Goal: Information Seeking & Learning: Learn about a topic

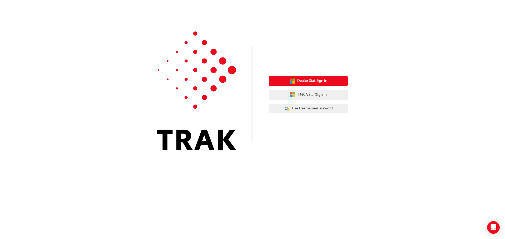
click at [296, 83] on button "Dealer Staff Sign In" at bounding box center [308, 81] width 79 height 10
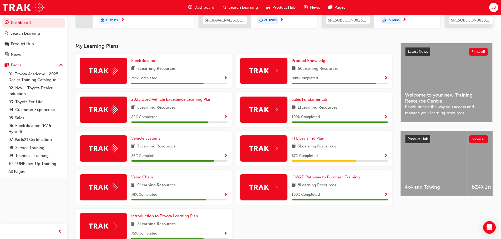
scroll to position [123, 0]
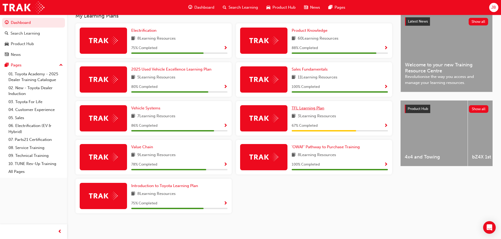
click at [312, 108] on span "TFL Learning Plan" at bounding box center [308, 108] width 33 height 5
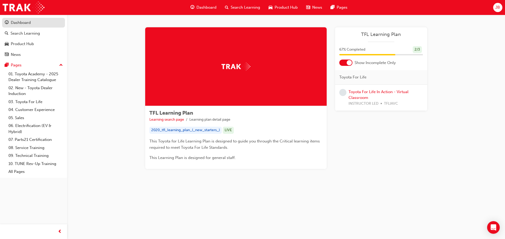
click at [23, 20] on div "Dashboard" at bounding box center [21, 23] width 20 height 6
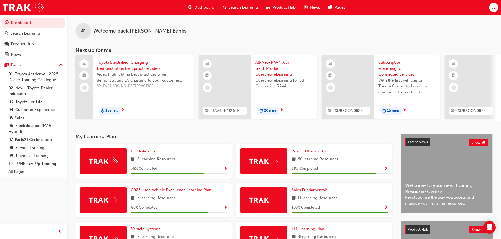
click at [132, 65] on span "Toyota Electrified: Charging Demonstration best practice video" at bounding box center [143, 66] width 93 height 12
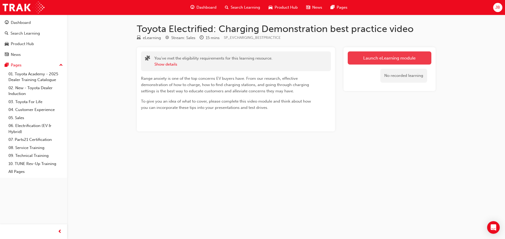
click at [404, 55] on link "Launch eLearning module" at bounding box center [390, 58] width 84 height 13
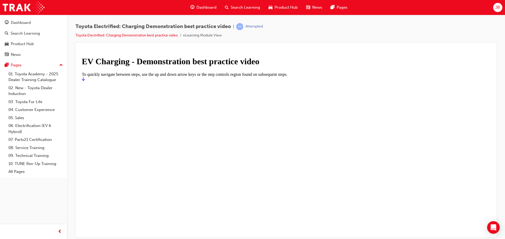
click at [85, 81] on link "Start" at bounding box center [83, 79] width 3 height 4
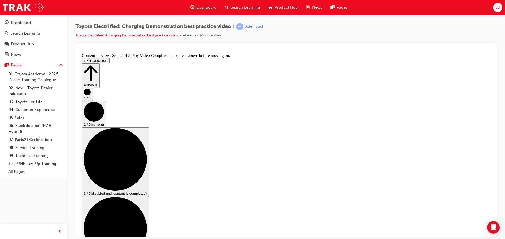
drag, startPoint x: 428, startPoint y: 211, endPoint x: 419, endPoint y: 211, distance: 8.9
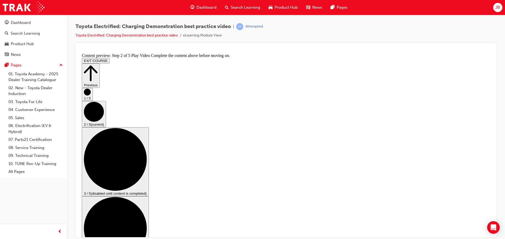
drag, startPoint x: 311, startPoint y: 220, endPoint x: 309, endPoint y: 215, distance: 4.8
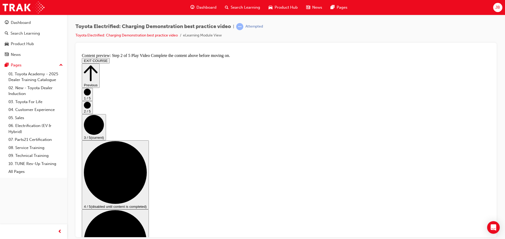
scroll to position [26, 0]
checkbox input "true"
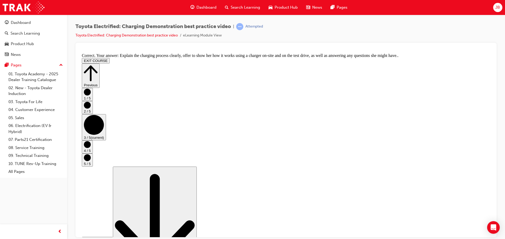
scroll to position [99, 0]
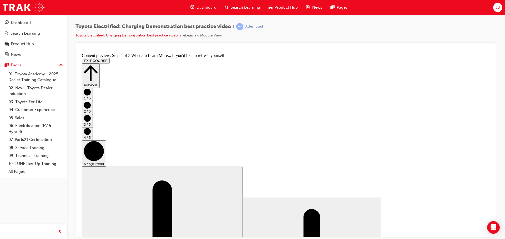
scroll to position [55, 0]
click at [198, 7] on span "Dashboard" at bounding box center [206, 7] width 20 height 6
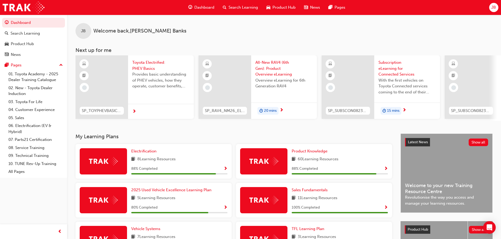
click at [270, 64] on span "All-New RAV4 (6th Gen): Product Overview eLearning" at bounding box center [283, 69] width 57 height 18
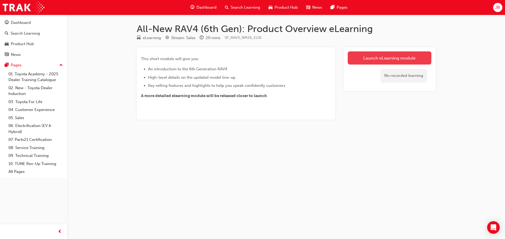
click at [368, 58] on link "Launch eLearning module" at bounding box center [390, 58] width 84 height 13
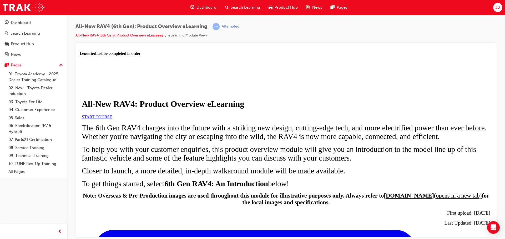
click at [112, 119] on link "START COURSE" at bounding box center [97, 117] width 30 height 4
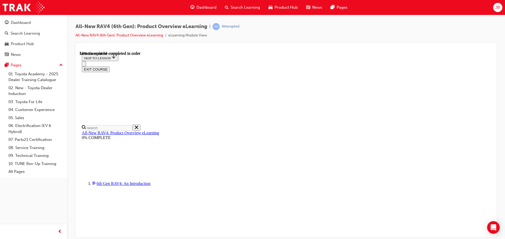
scroll to position [540, 0]
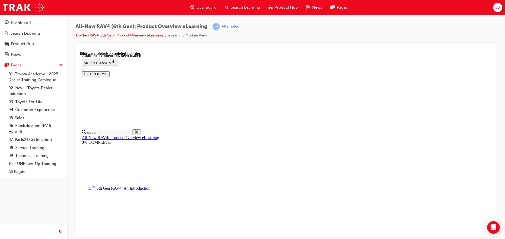
drag, startPoint x: 320, startPoint y: 178, endPoint x: 316, endPoint y: 177, distance: 4.3
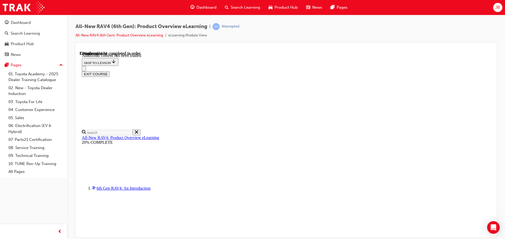
drag, startPoint x: 254, startPoint y: 109, endPoint x: 258, endPoint y: 107, distance: 4.0
drag, startPoint x: 296, startPoint y: 76, endPoint x: 297, endPoint y: 70, distance: 5.9
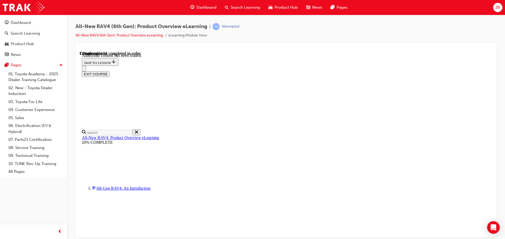
scroll to position [0, 76]
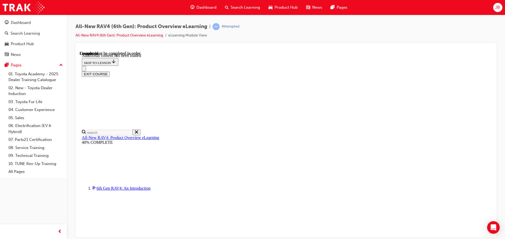
scroll to position [966, 0]
drag, startPoint x: 311, startPoint y: 229, endPoint x: 309, endPoint y: 223, distance: 5.9
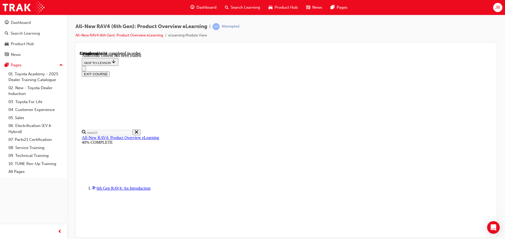
scroll to position [203, 0]
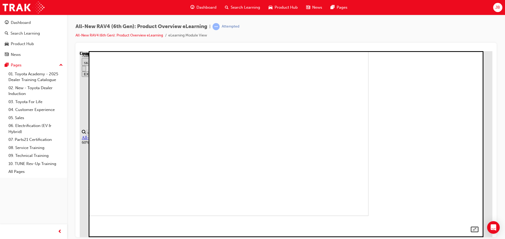
click at [321, 154] on img at bounding box center [179, 123] width 377 height 186
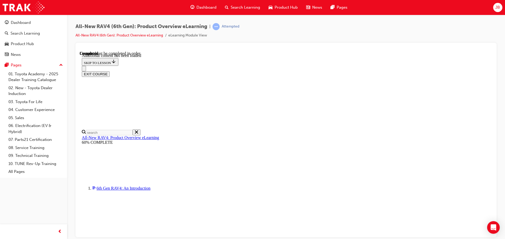
scroll to position [361, 0]
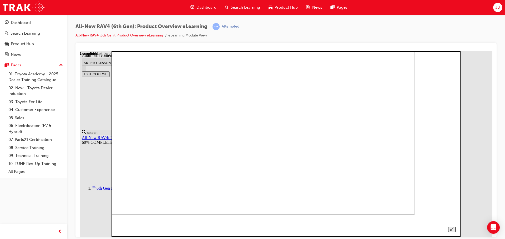
click at [292, 148] on img at bounding box center [248, 121] width 331 height 186
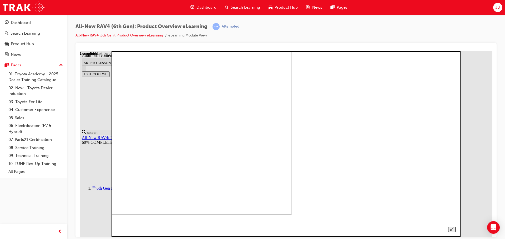
click at [291, 151] on img at bounding box center [125, 121] width 331 height 186
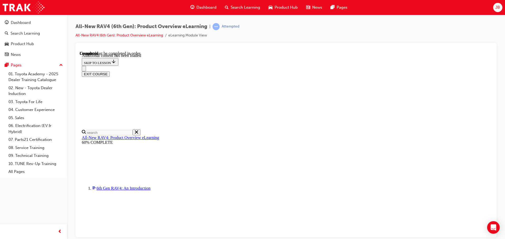
scroll to position [379, 0]
drag, startPoint x: 339, startPoint y: 224, endPoint x: 336, endPoint y: 205, distance: 19.2
drag, startPoint x: 243, startPoint y: 158, endPoint x: 246, endPoint y: 159, distance: 2.8
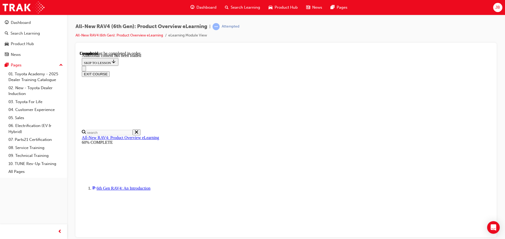
radio input "true"
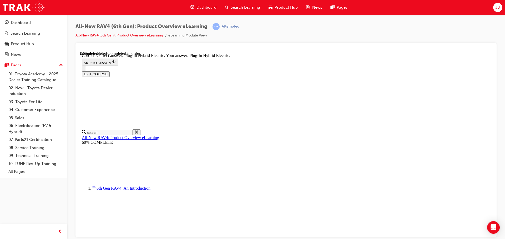
drag, startPoint x: 261, startPoint y: 210, endPoint x: 264, endPoint y: 211, distance: 3.3
radio input "true"
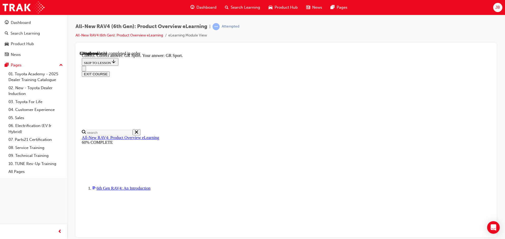
scroll to position [205, 0]
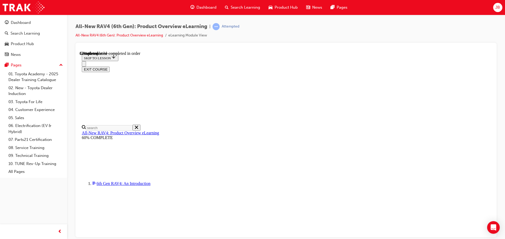
scroll to position [16, 0]
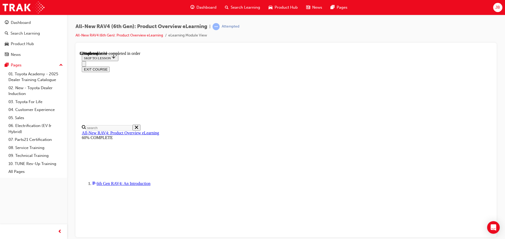
checkbox input "true"
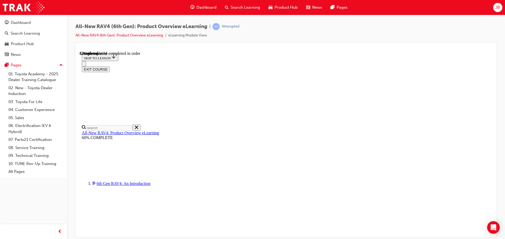
checkbox input "true"
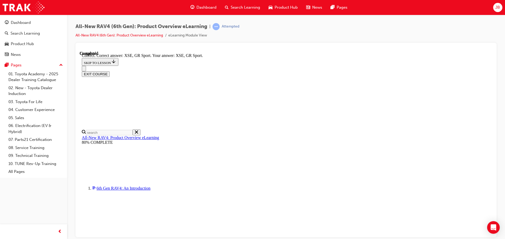
scroll to position [206, 0]
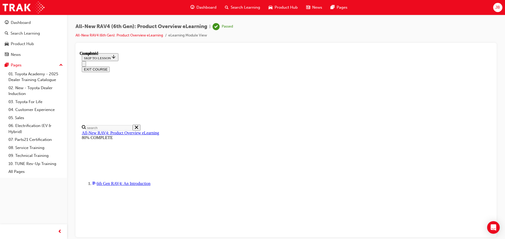
scroll to position [103, 0]
click at [209, 6] on span "Dashboard" at bounding box center [206, 7] width 20 height 6
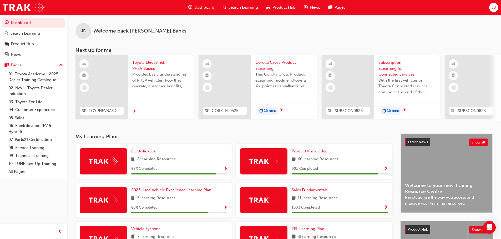
click at [146, 65] on span "Toyota Electrified: PHEV Basics" at bounding box center [160, 66] width 57 height 12
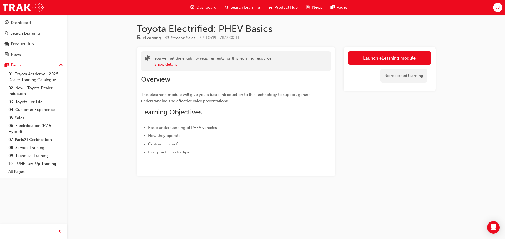
click at [373, 58] on link "Launch eLearning module" at bounding box center [390, 58] width 84 height 13
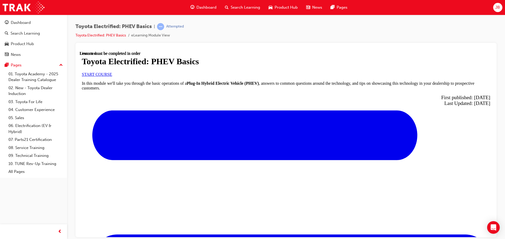
click at [112, 76] on link "START COURSE" at bounding box center [97, 74] width 30 height 4
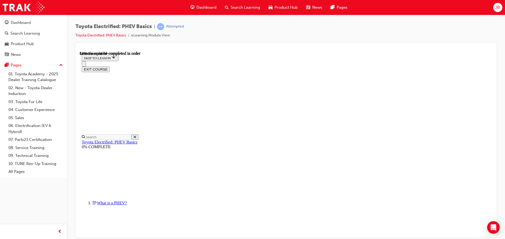
scroll to position [358, 0]
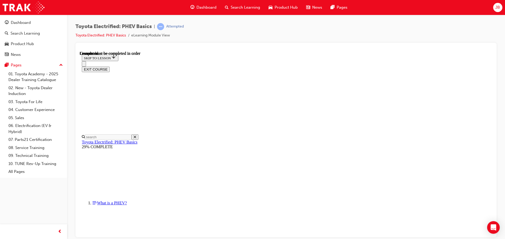
scroll to position [69, 0]
drag, startPoint x: 346, startPoint y: 144, endPoint x: 354, endPoint y: 143, distance: 8.2
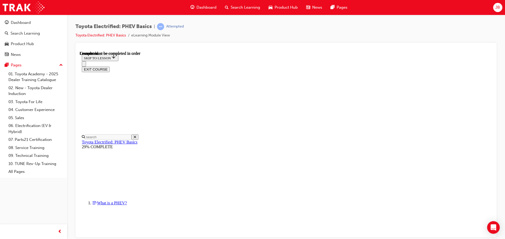
drag, startPoint x: 319, startPoint y: 225, endPoint x: 336, endPoint y: 213, distance: 21.6
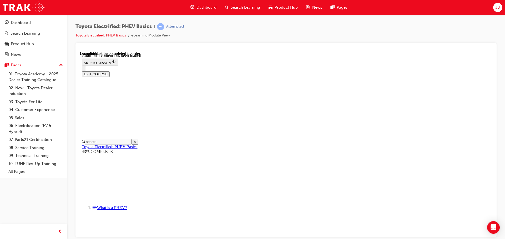
scroll to position [113, 0]
drag, startPoint x: 326, startPoint y: 231, endPoint x: 326, endPoint y: 228, distance: 3.5
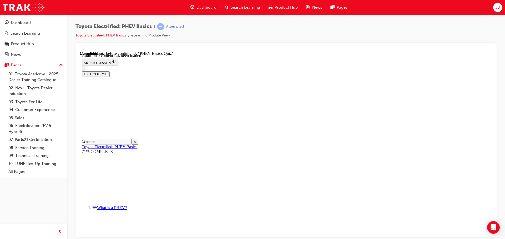
scroll to position [16, 0]
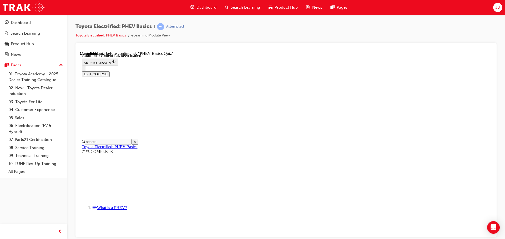
radio input "true"
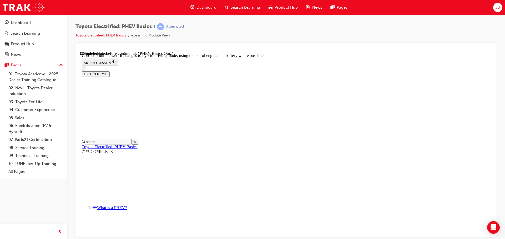
radio input "true"
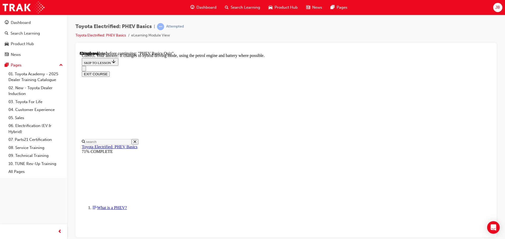
scroll to position [55, 0]
radio input "true"
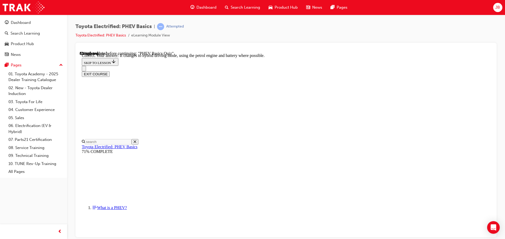
drag, startPoint x: 316, startPoint y: 177, endPoint x: 318, endPoint y: 181, distance: 4.2
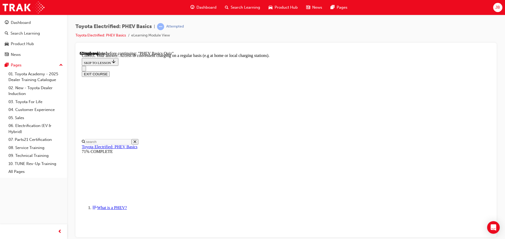
scroll to position [56, 0]
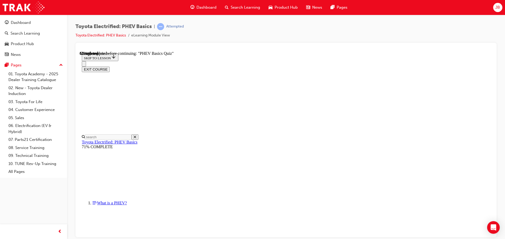
radio input "true"
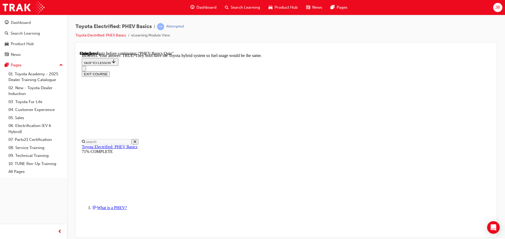
scroll to position [93, 0]
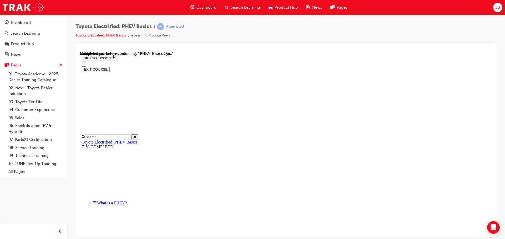
scroll to position [99, 0]
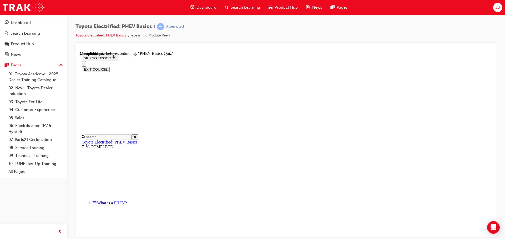
radio input "true"
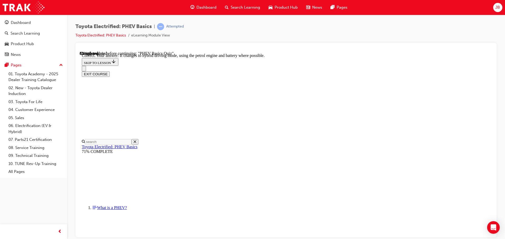
scroll to position [59, 0]
radio input "true"
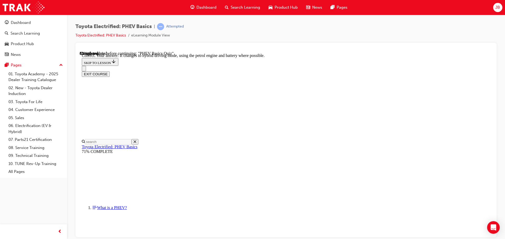
scroll to position [106, 0]
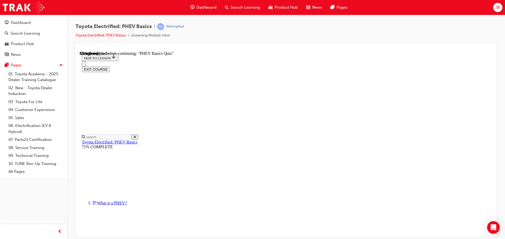
radio input "true"
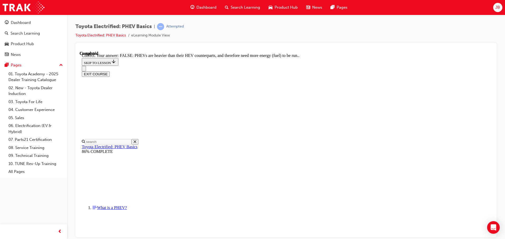
scroll to position [93, 0]
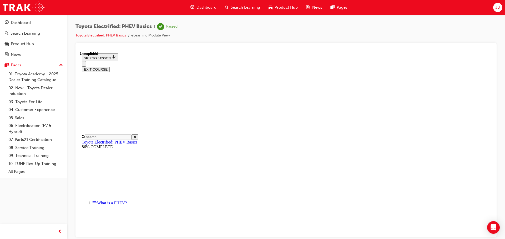
scroll to position [99, 0]
click at [110, 67] on button "EXIT COURSE" at bounding box center [96, 70] width 28 height 6
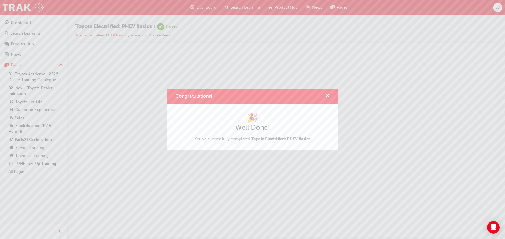
scroll to position [0, 0]
click at [326, 94] on span "cross-icon" at bounding box center [327, 96] width 4 height 5
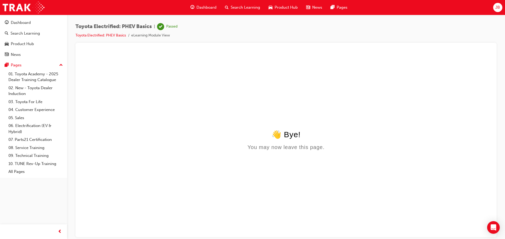
click at [199, 5] on span "Dashboard" at bounding box center [206, 7] width 20 height 6
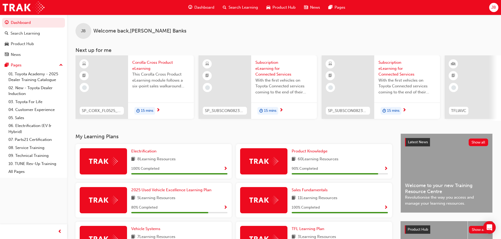
click at [143, 63] on span "Corolla Cross Product eLearning" at bounding box center [160, 66] width 57 height 12
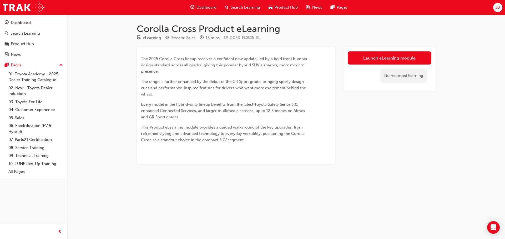
click at [393, 56] on link "Launch eLearning module" at bounding box center [390, 58] width 84 height 13
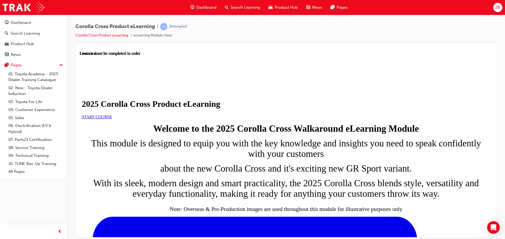
click at [112, 119] on span "START COURSE" at bounding box center [97, 117] width 30 height 4
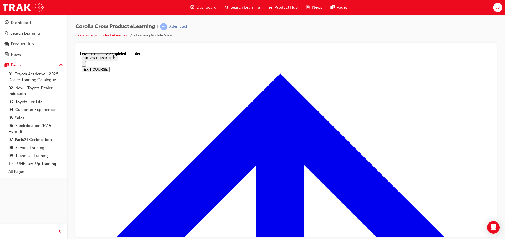
scroll to position [302, 0]
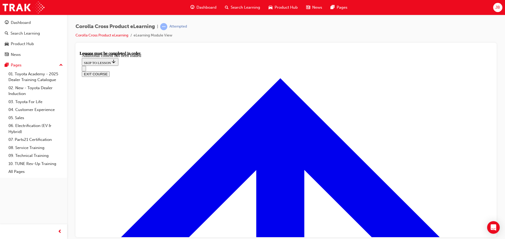
scroll to position [885, 0]
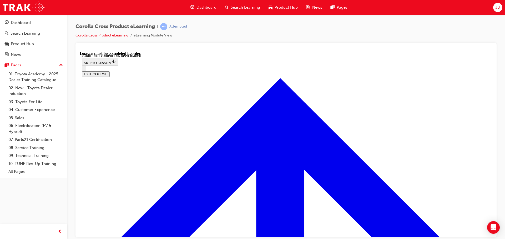
radio input "true"
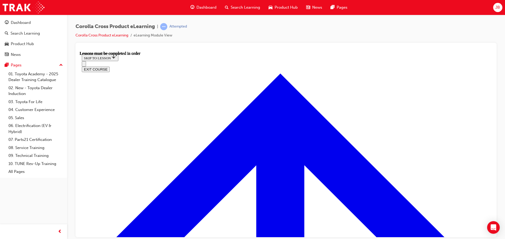
scroll to position [494, 0]
drag, startPoint x: 254, startPoint y: 151, endPoint x: 236, endPoint y: 101, distance: 53.0
drag, startPoint x: 240, startPoint y: 91, endPoint x: 267, endPoint y: 83, distance: 28.4
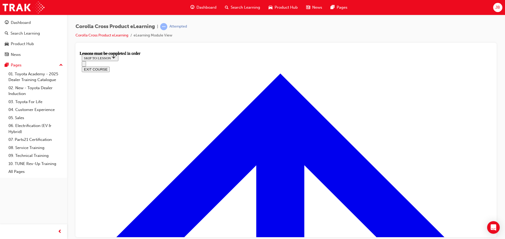
scroll to position [386, 0]
drag, startPoint x: 264, startPoint y: 119, endPoint x: 260, endPoint y: 121, distance: 5.0
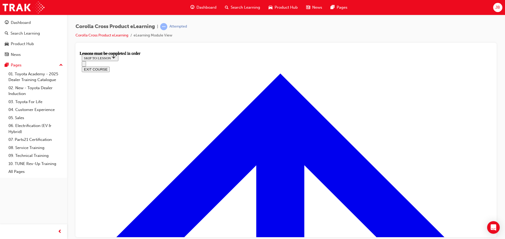
drag, startPoint x: 176, startPoint y: 205, endPoint x: 204, endPoint y: 203, distance: 28.8
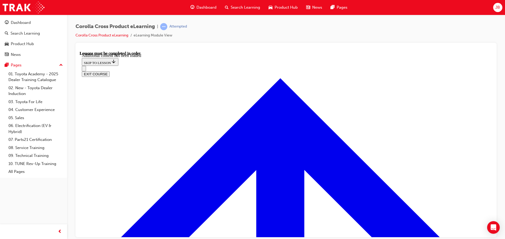
scroll to position [466, 0]
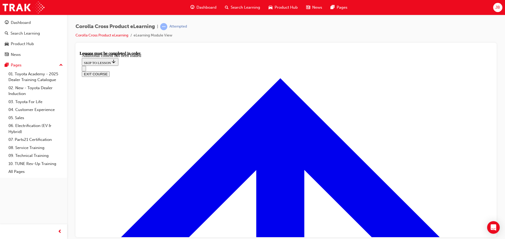
scroll to position [150, 0]
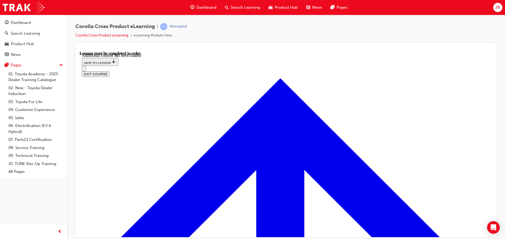
scroll to position [491, 0]
drag, startPoint x: 233, startPoint y: 124, endPoint x: 259, endPoint y: 143, distance: 32.3
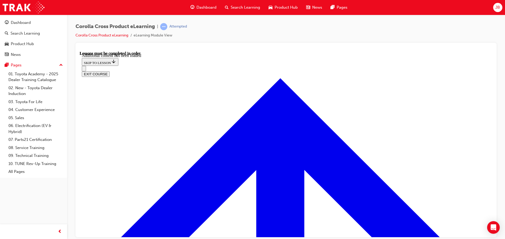
scroll to position [728, 0]
radio input "true"
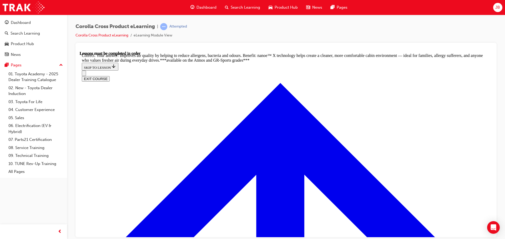
scroll to position [1040, 0]
radio input "true"
drag, startPoint x: 284, startPoint y: 217, endPoint x: 299, endPoint y: 208, distance: 17.2
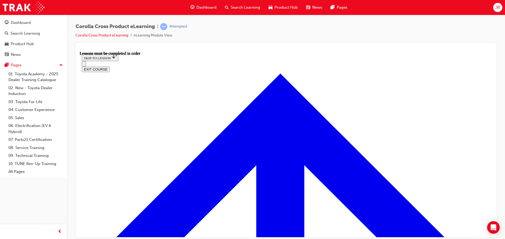
scroll to position [453, 0]
drag, startPoint x: 279, startPoint y: 81, endPoint x: 189, endPoint y: 143, distance: 109.3
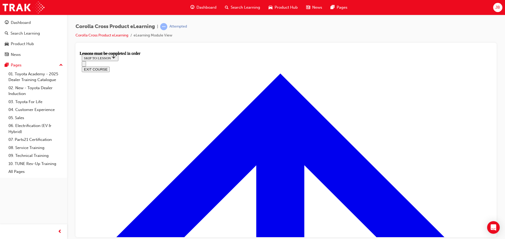
scroll to position [636, 0]
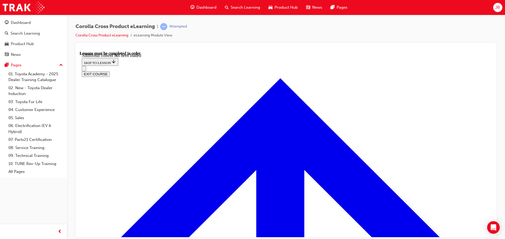
scroll to position [819, 0]
radio input "true"
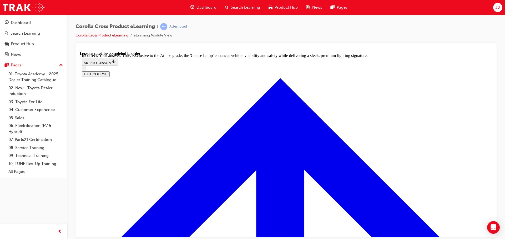
scroll to position [872, 0]
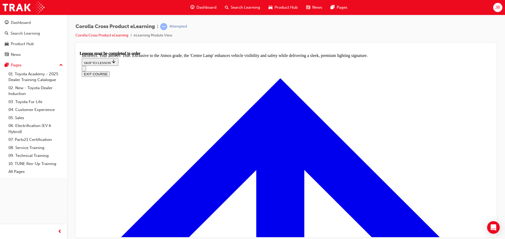
radio input "true"
drag, startPoint x: 299, startPoint y: 197, endPoint x: 295, endPoint y: 197, distance: 3.7
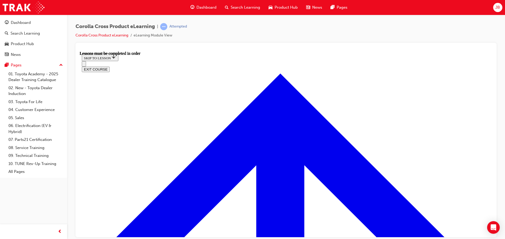
scroll to position [408, 0]
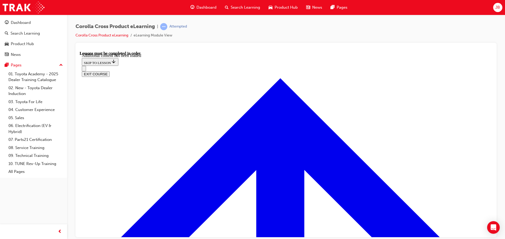
scroll to position [643, 0]
drag, startPoint x: 223, startPoint y: 146, endPoint x: 251, endPoint y: 166, distance: 34.3
radio input "true"
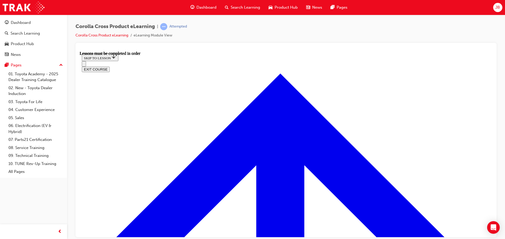
scroll to position [439, 0]
drag, startPoint x: 301, startPoint y: 171, endPoint x: 196, endPoint y: 156, distance: 106.7
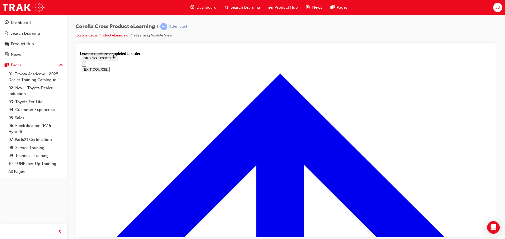
drag, startPoint x: 261, startPoint y: 120, endPoint x: 342, endPoint y: 123, distance: 81.3
drag, startPoint x: 167, startPoint y: 175, endPoint x: 181, endPoint y: 176, distance: 13.2
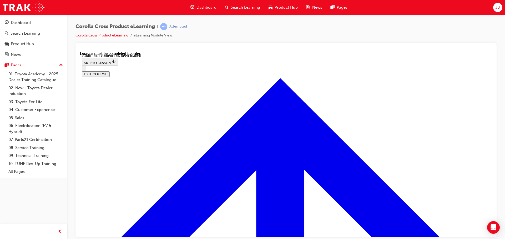
scroll to position [656, 0]
radio input "true"
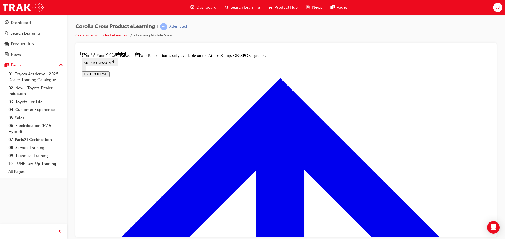
scroll to position [751, 0]
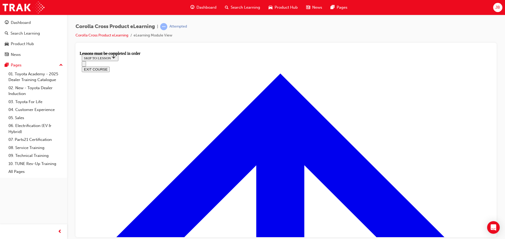
scroll to position [518, 0]
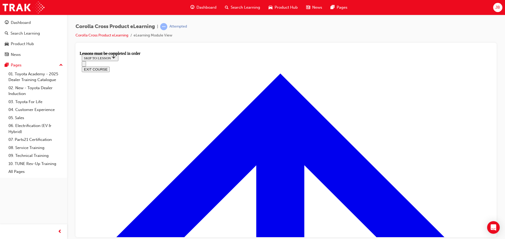
scroll to position [497, 0]
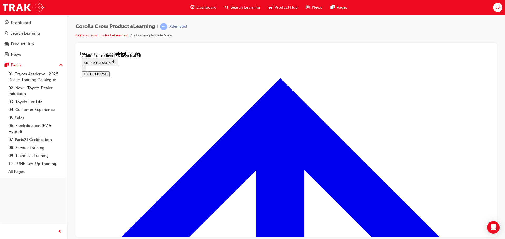
scroll to position [839, 0]
radio input "true"
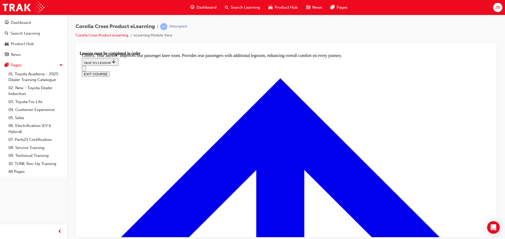
scroll to position [982, 0]
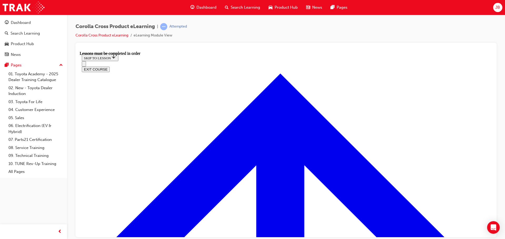
scroll to position [97, 0]
drag, startPoint x: 374, startPoint y: 216, endPoint x: 334, endPoint y: 204, distance: 42.3
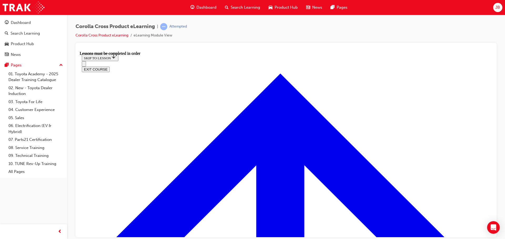
drag, startPoint x: 178, startPoint y: 134, endPoint x: 253, endPoint y: 130, distance: 75.1
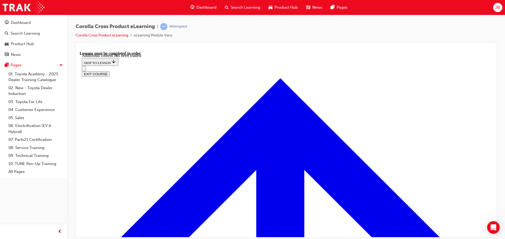
scroll to position [767, 0]
radio input "true"
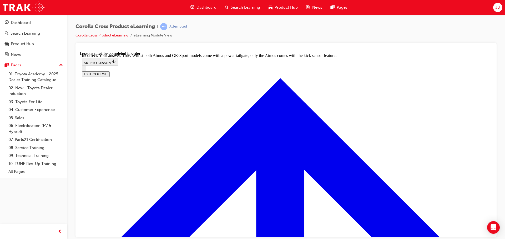
scroll to position [819, 0]
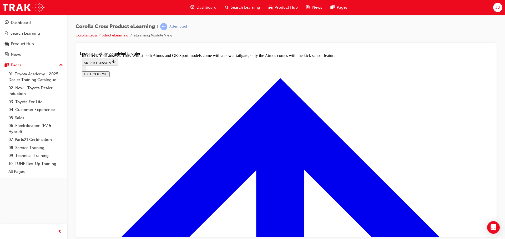
radio input "true"
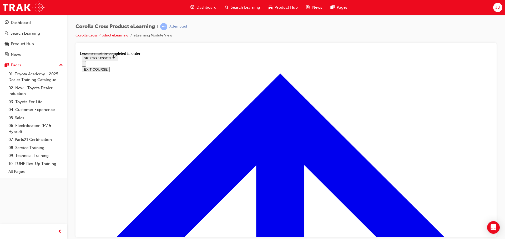
scroll to position [570, 0]
drag, startPoint x: 191, startPoint y: 153, endPoint x: 131, endPoint y: 204, distance: 78.7
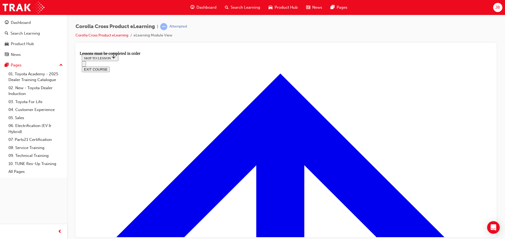
drag, startPoint x: 330, startPoint y: 95, endPoint x: 325, endPoint y: 105, distance: 12.1
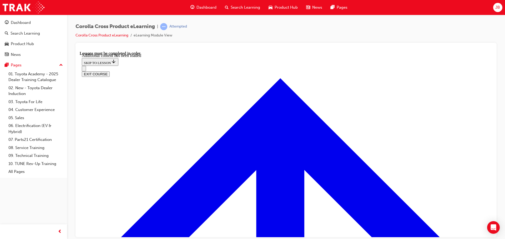
scroll to position [1264, 0]
checkbox input "true"
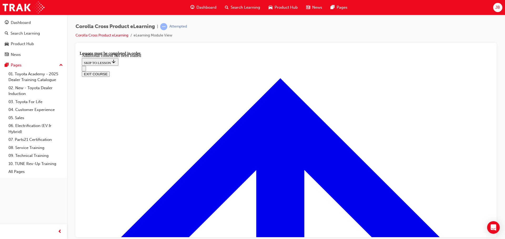
checkbox input "true"
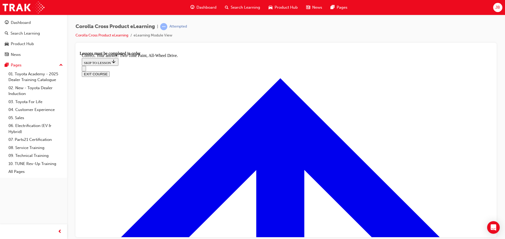
radio input "true"
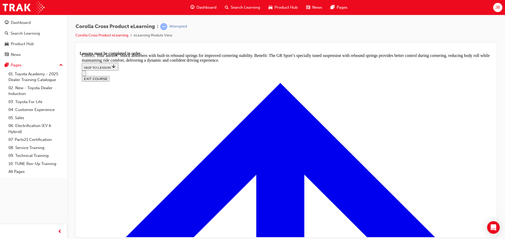
scroll to position [1679, 0]
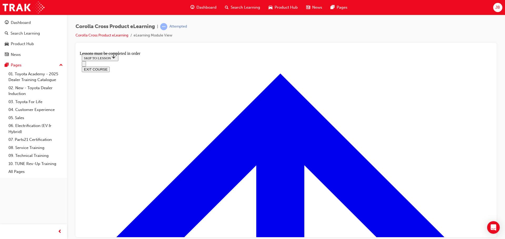
scroll to position [587, 0]
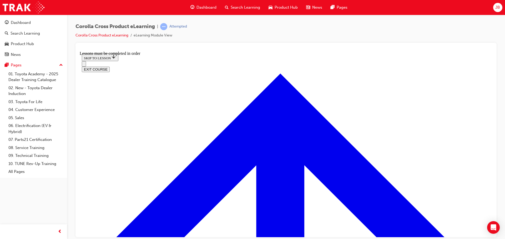
scroll to position [218, 0]
drag, startPoint x: 230, startPoint y: 174, endPoint x: 288, endPoint y: 170, distance: 58.8
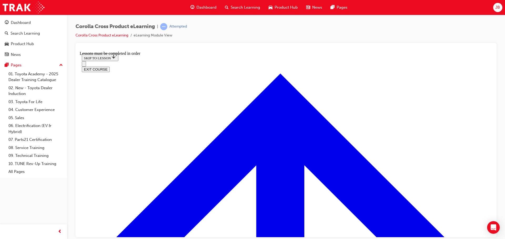
scroll to position [560, 0]
drag, startPoint x: 280, startPoint y: 220, endPoint x: 294, endPoint y: 177, distance: 45.0
click at [207, 7] on span "Dashboard" at bounding box center [206, 7] width 20 height 6
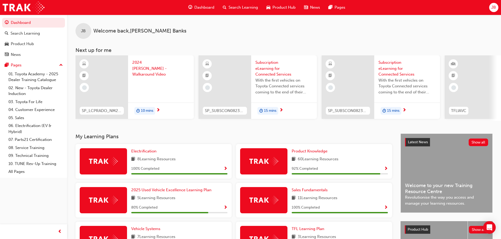
click at [139, 78] on div at bounding box center [160, 88] width 57 height 21
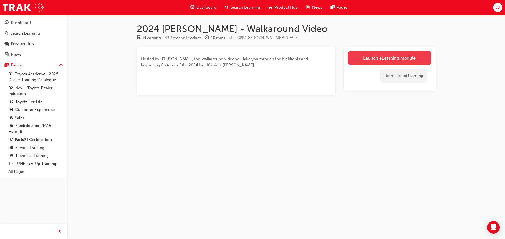
click at [376, 54] on link "Launch eLearning module" at bounding box center [390, 58] width 84 height 13
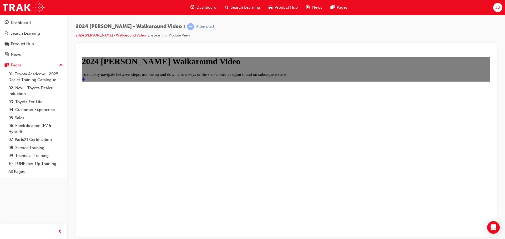
click at [292, 66] on h1 "2024 LC Prado Walkaround Video" at bounding box center [286, 62] width 408 height 10
click at [85, 81] on link "Start" at bounding box center [83, 79] width 3 height 4
